Goal: Task Accomplishment & Management: Manage account settings

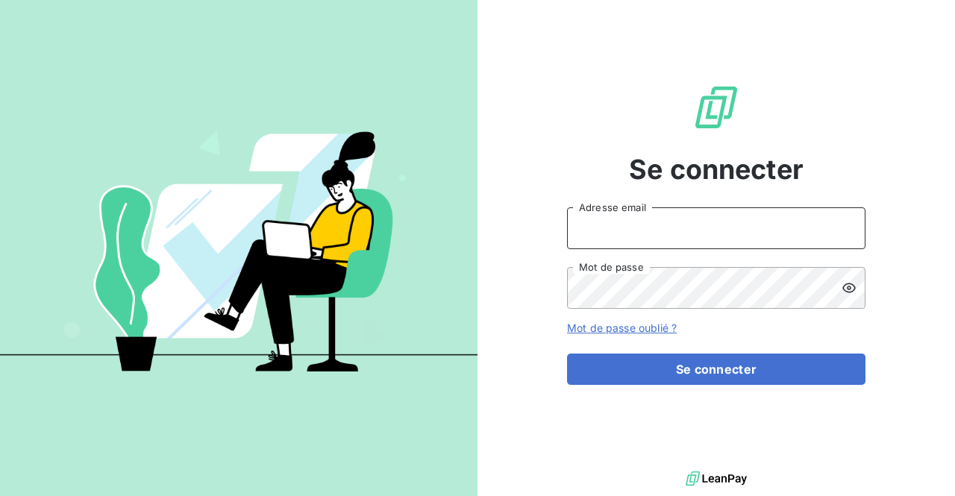
click at [837, 230] on input "Adresse email" at bounding box center [716, 228] width 299 height 42
type input "[EMAIL_ADDRESS][PERSON_NAME][DOMAIN_NAME]"
click at [567, 354] on button "Se connecter" at bounding box center [716, 369] width 299 height 31
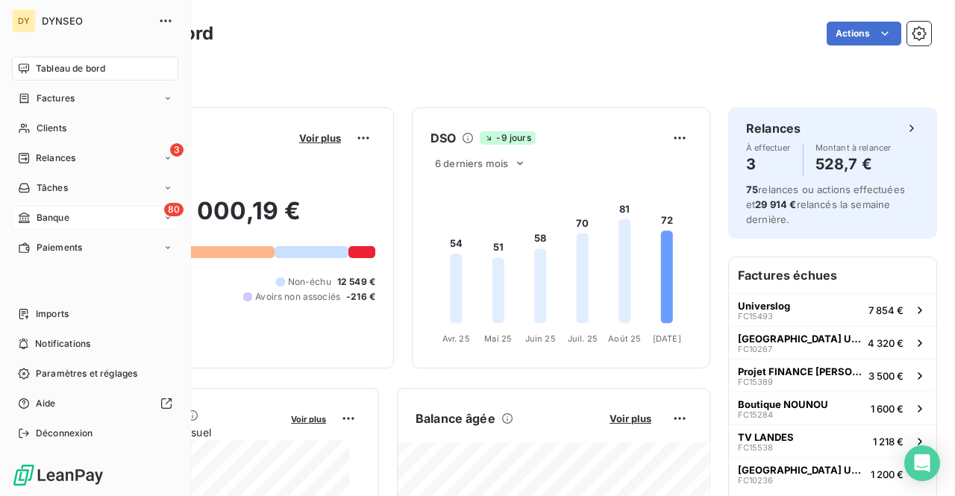
click at [51, 213] on span "Banque" at bounding box center [53, 217] width 33 height 13
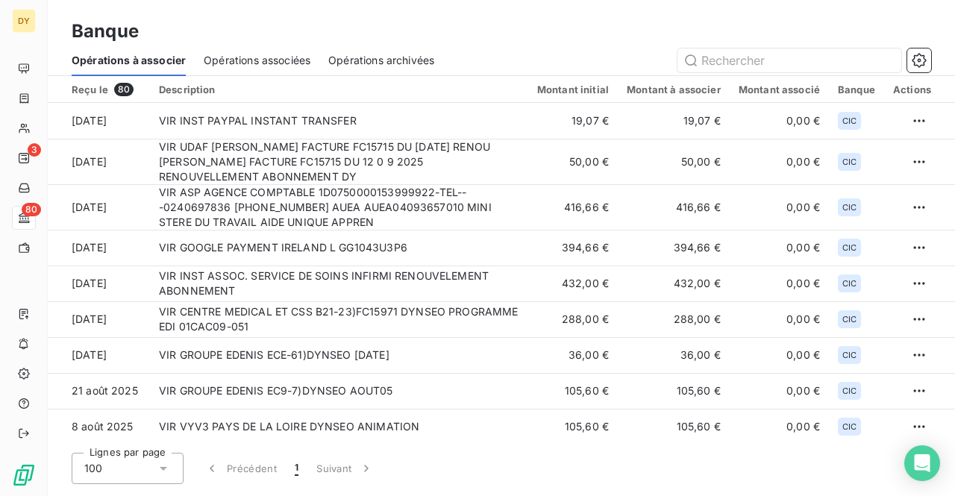
click at [254, 57] on span "Opérations associées" at bounding box center [257, 60] width 107 height 15
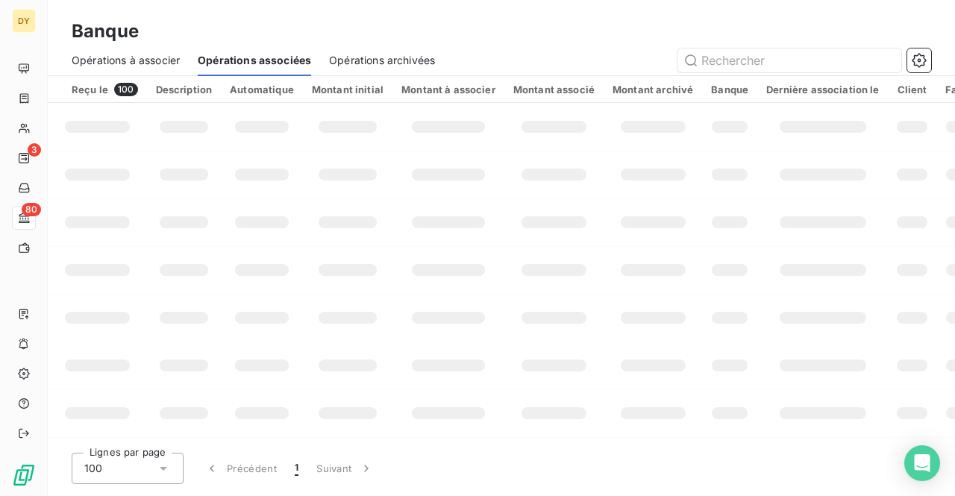
click at [172, 57] on span "Opérations à associer" at bounding box center [126, 60] width 108 height 15
